Goal: Communication & Community: Answer question/provide support

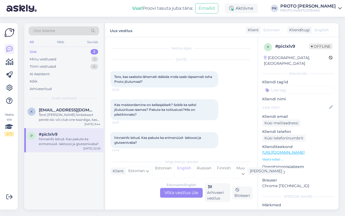
scroll to position [3, 0]
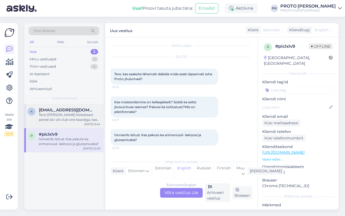
click at [65, 110] on span "[EMAIL_ADDRESS][DOMAIN_NAME]" at bounding box center [67, 109] width 56 height 5
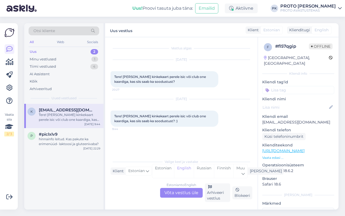
scroll to position [0, 0]
click at [177, 195] on div "Estonian to English Võta vestlus üle" at bounding box center [181, 193] width 43 height 10
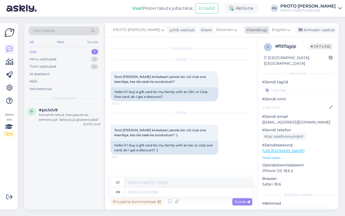
click at [282, 31] on span "English" at bounding box center [279, 30] width 14 height 6
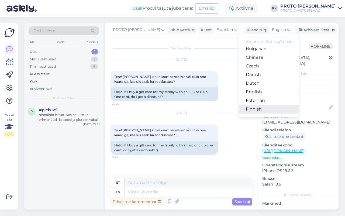
scroll to position [34, 0]
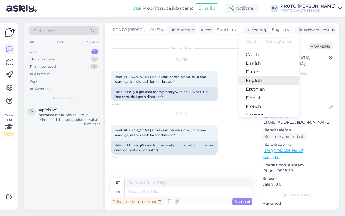
click at [256, 80] on link "English" at bounding box center [268, 80] width 59 height 9
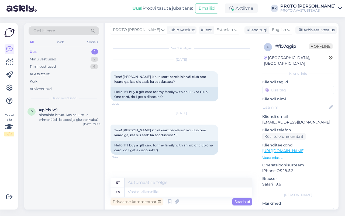
click at [293, 29] on div "PROTO [PERSON_NAME] juhib vestlust Klient Estonian Klienditugi English Arabic B…" at bounding box center [221, 30] width 233 height 14
click at [283, 29] on span "English" at bounding box center [279, 30] width 14 height 6
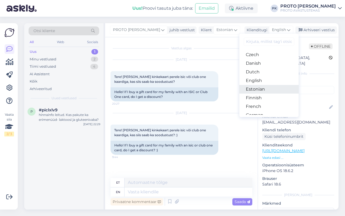
click at [265, 90] on link "Estonian" at bounding box center [268, 89] width 59 height 9
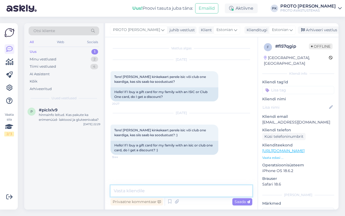
click at [151, 187] on textarea at bounding box center [181, 190] width 142 height 11
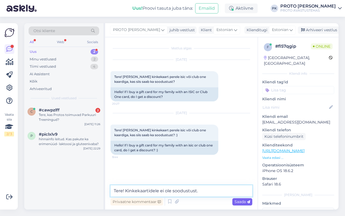
type textarea "Tere! Kinkekaartidele ei ole soodustust."
click at [241, 202] on span "Saada" at bounding box center [242, 201] width 16 height 5
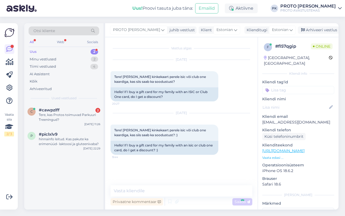
scroll to position [3, 0]
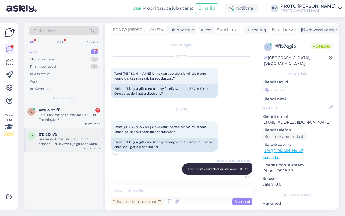
click at [44, 135] on span "#piclxlv9" at bounding box center [48, 134] width 19 height 5
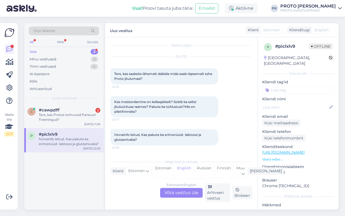
scroll to position [3, 0]
click at [171, 191] on div "Estonian to English Võta vestlus üle" at bounding box center [181, 193] width 43 height 10
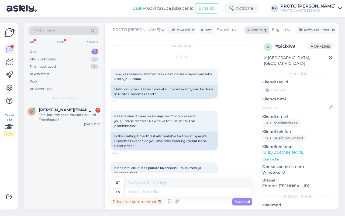
click at [284, 29] on div "English" at bounding box center [281, 30] width 24 height 9
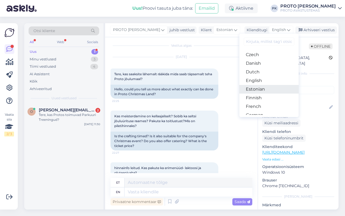
click at [256, 86] on link "Estonian" at bounding box center [268, 89] width 59 height 9
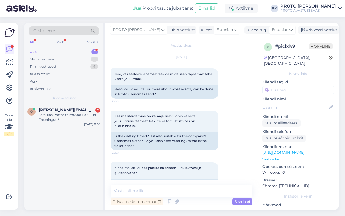
scroll to position [20, 0]
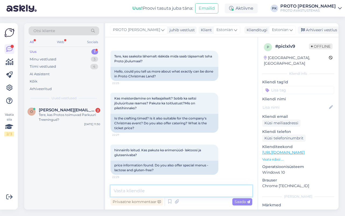
click at [135, 190] on textarea at bounding box center [181, 190] width 142 height 11
click at [145, 190] on textarea "Tere! Palun kirjutage" at bounding box center [181, 190] width 142 height 11
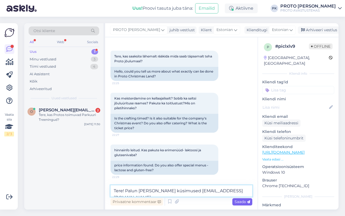
type textarea "Tere! Palun [PERSON_NAME] küsimused [EMAIL_ADDRESS][DOMAIN_NAME]"
click at [238, 200] on span "Saada" at bounding box center [242, 201] width 16 height 5
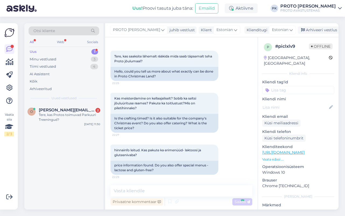
scroll to position [55, 0]
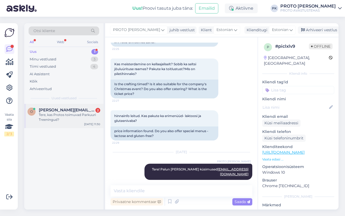
click at [54, 110] on span "[PERSON_NAME][EMAIL_ADDRESS][DOMAIN_NAME]" at bounding box center [67, 109] width 56 height 5
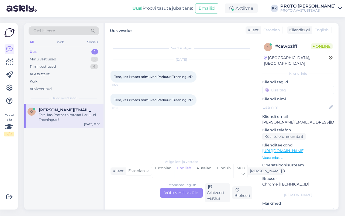
scroll to position [0, 0]
click at [180, 190] on div "Estonian to English Võta vestlus üle" at bounding box center [181, 193] width 43 height 10
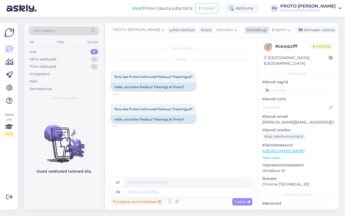
click at [287, 30] on icon at bounding box center [288, 30] width 3 height 6
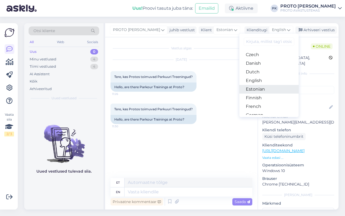
click at [255, 88] on link "Estonian" at bounding box center [268, 89] width 59 height 9
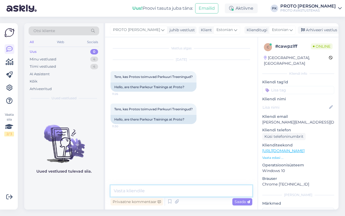
click at [139, 192] on textarea at bounding box center [181, 190] width 142 height 11
type textarea "Tere! Protos ei toimu parkuuri treeninguid"
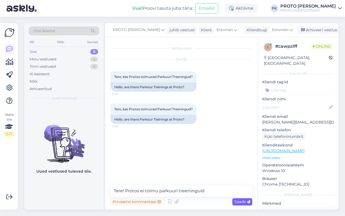
click at [241, 203] on span "Saada" at bounding box center [242, 201] width 16 height 5
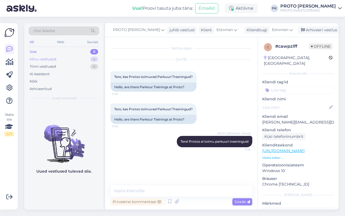
click at [35, 57] on div "Minu vestlused" at bounding box center [43, 59] width 27 height 5
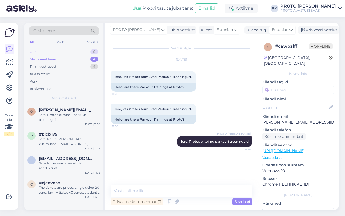
click at [34, 55] on div "Uus 0" at bounding box center [64, 52] width 71 height 8
